Goal: Transaction & Acquisition: Purchase product/service

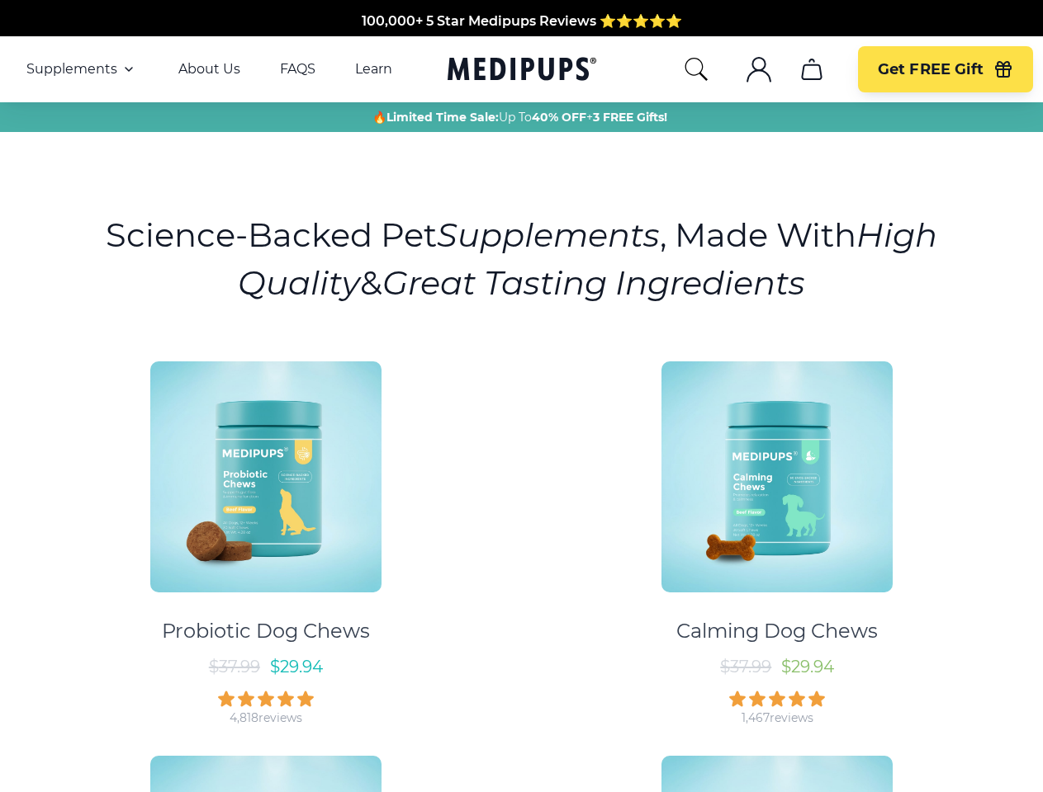
click at [521, 396] on div "Probiotic Dog Chews $ 37.99 $ 29.94 4,818 reviews Calming Dog Chews $ 37.99 $ 2…" at bounding box center [521, 734] width 1023 height 774
click at [82, 69] on span "Supplements" at bounding box center [71, 69] width 91 height 17
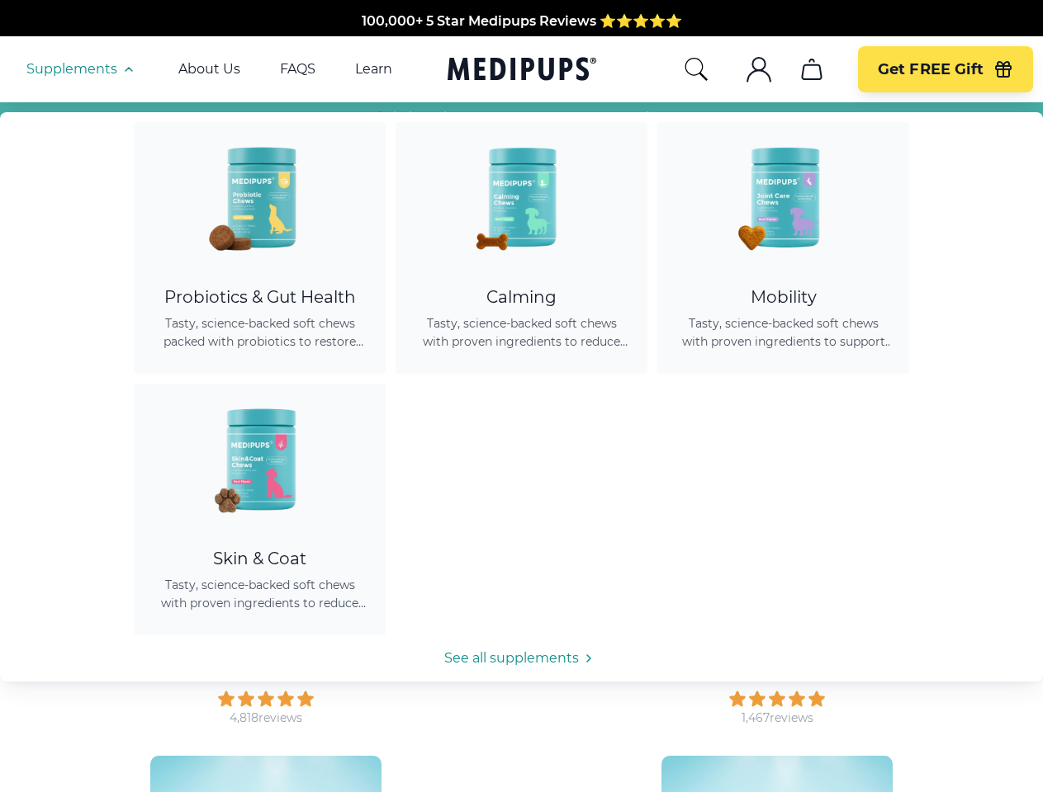
click at [127, 69] on icon "button" at bounding box center [129, 69] width 20 height 20
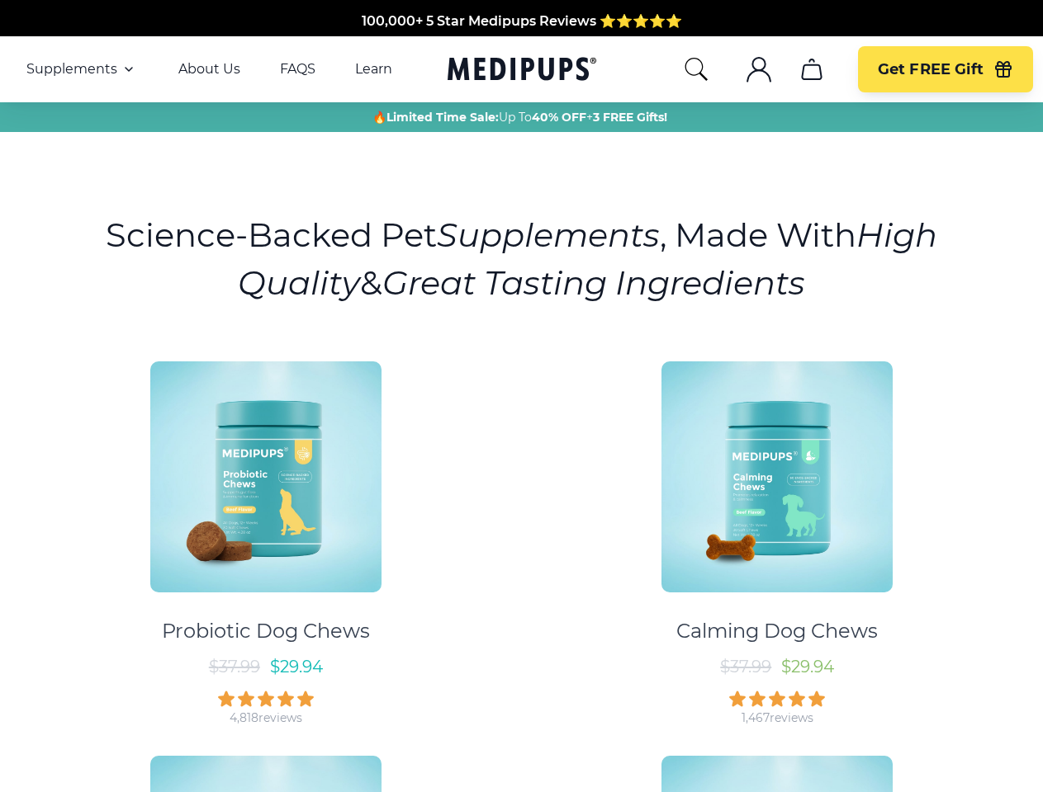
click at [695, 69] on icon "search" at bounding box center [696, 69] width 26 height 26
click at [758, 69] on icon ".cls-1{fill:none;stroke:currentColor;stroke-miterlimit:10;stroke-width:1.5px;}" at bounding box center [758, 69] width 26 height 26
click at [811, 69] on icon "cart" at bounding box center [811, 69] width 26 height 26
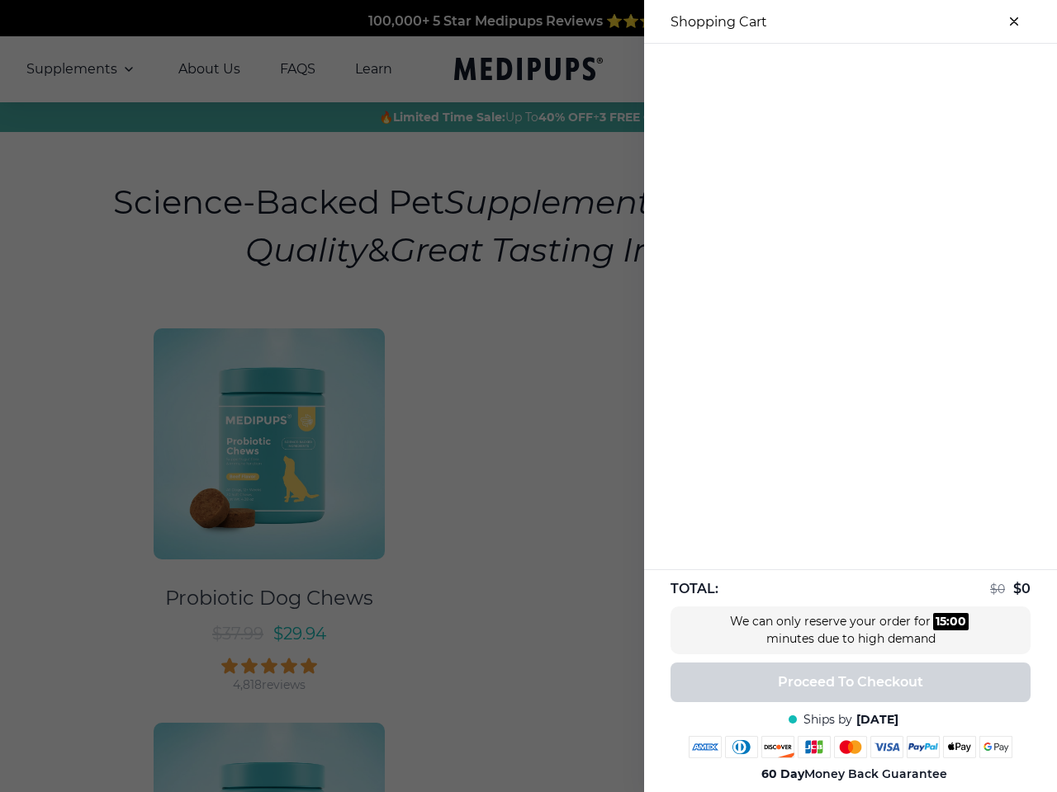
click at [811, 69] on div at bounding box center [528, 396] width 1057 height 792
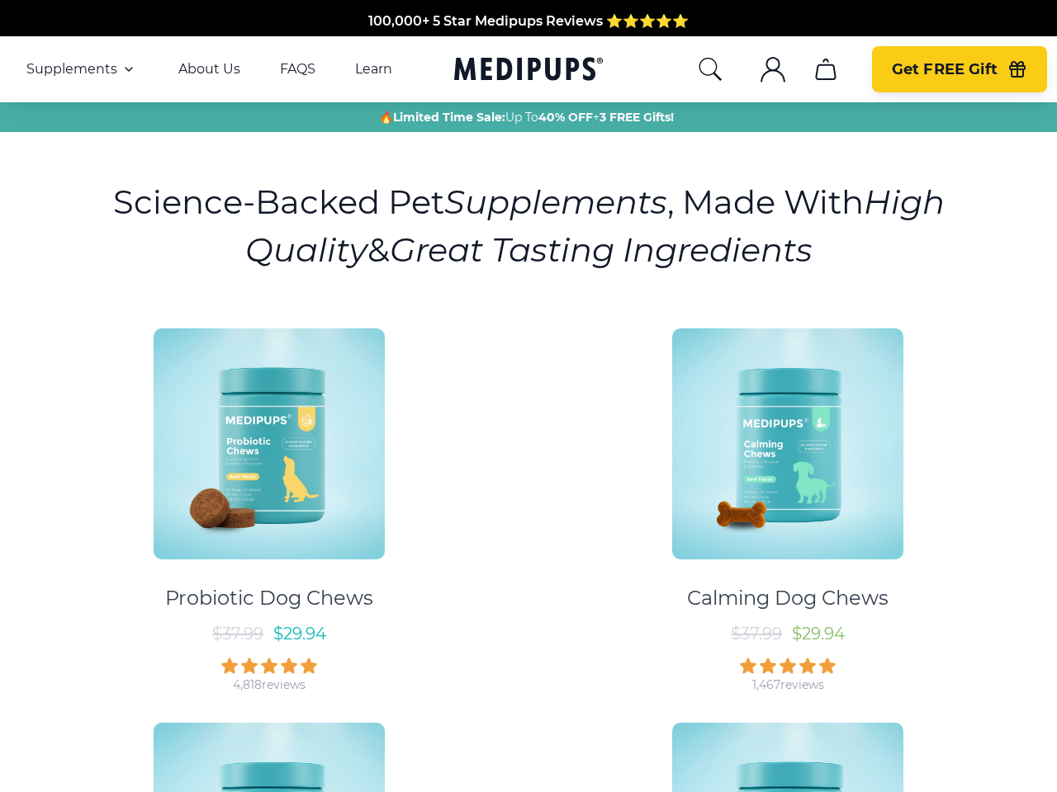
click at [944, 69] on span "Get FREE Gift" at bounding box center [945, 69] width 106 height 19
